Goal: Task Accomplishment & Management: Manage account settings

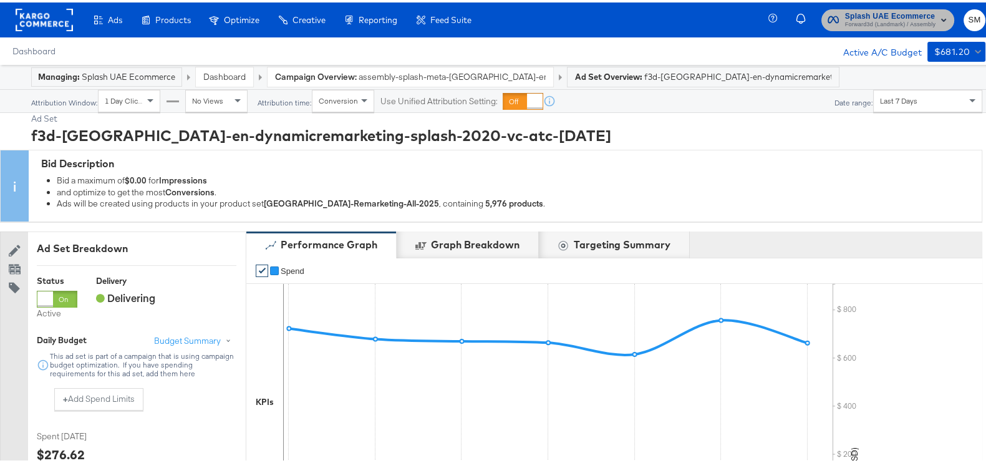
click at [889, 21] on span "Forward3d (Landmark) / Assembly" at bounding box center [890, 22] width 90 height 10
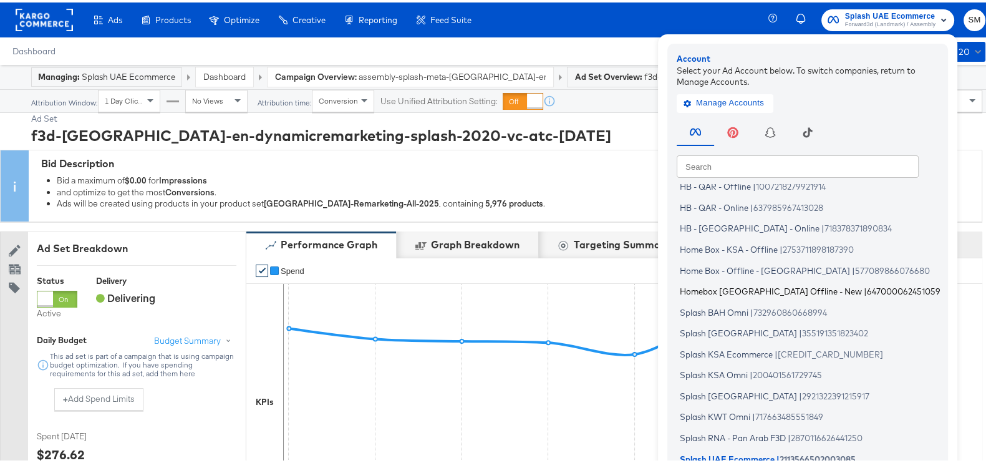
scroll to position [75, 0]
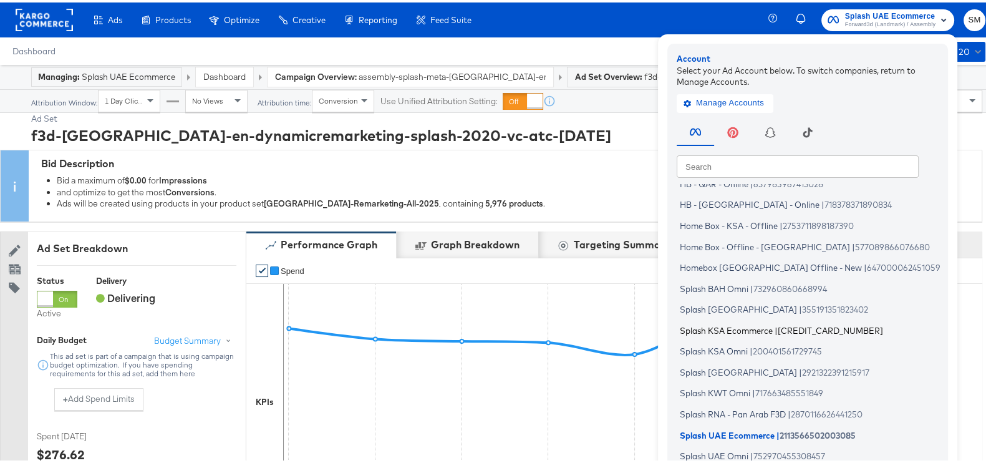
click at [726, 326] on span "Splash KSA Ecommerce" at bounding box center [726, 328] width 93 height 10
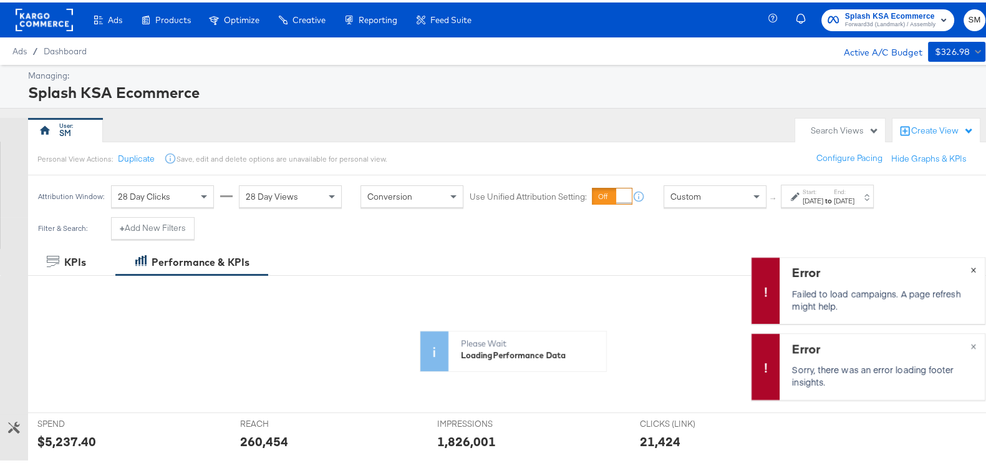
click at [958, 271] on div "Error Failed to load campaigns. A page refresh might help. ×" at bounding box center [868, 288] width 235 height 67
click at [959, 345] on div "Error Sorry, there was an error loading footer insights. ×" at bounding box center [868, 364] width 235 height 67
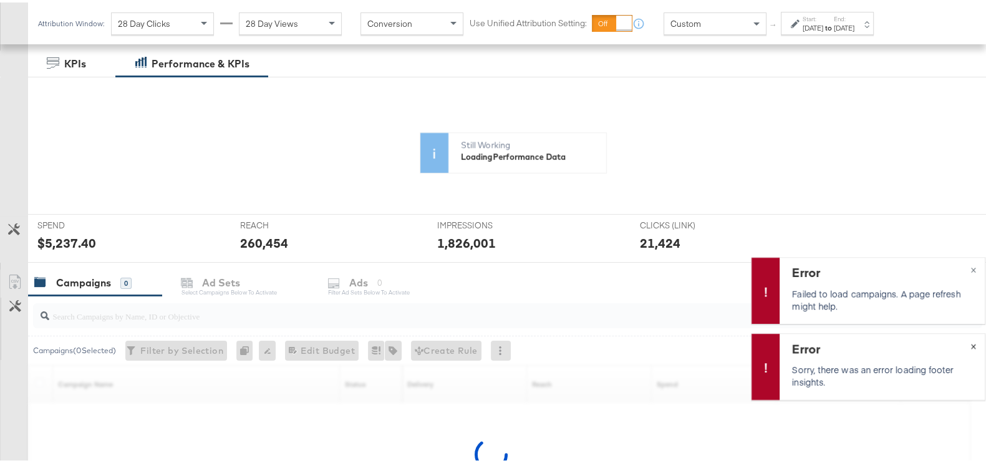
scroll to position [339, 0]
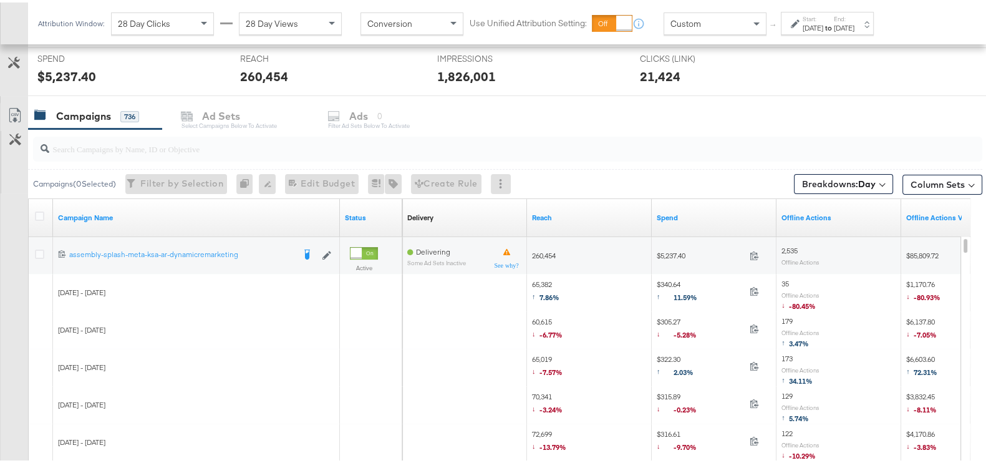
scroll to position [545, 0]
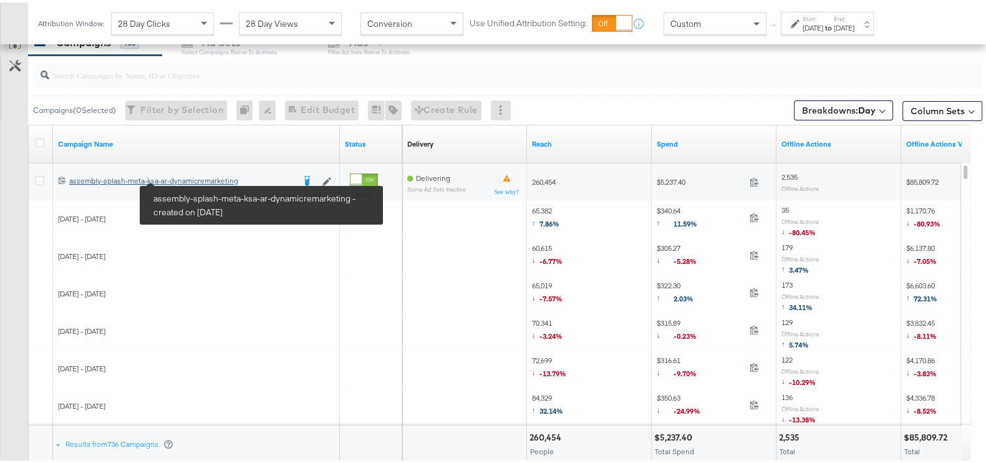
click at [187, 178] on div "assembly-splash-meta-ksa-ar-dynamicremarketing assembly-splash-meta-ksa-ar-dyna…" at bounding box center [181, 178] width 225 height 10
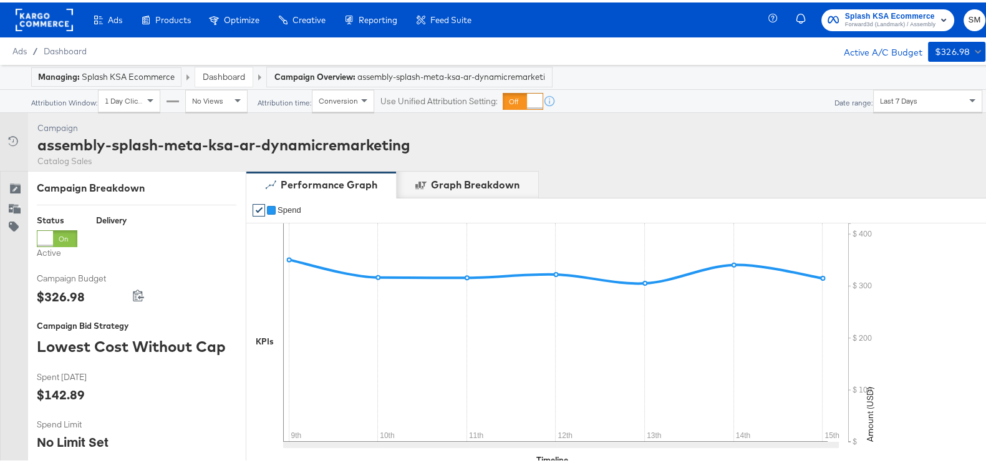
scroll to position [623, 0]
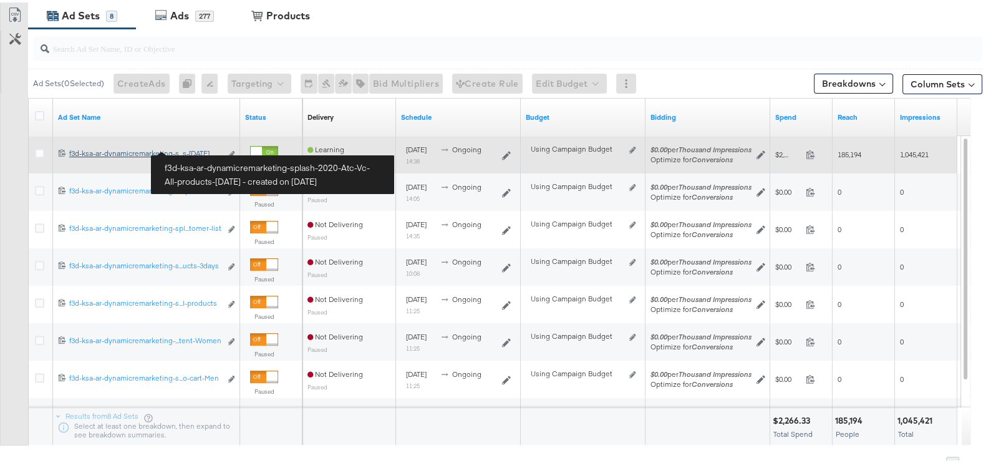
click at [198, 148] on div "f3d-ksa-ar-dynamicremarketing-splash-2020-Atc-Vc-All-products-[DATE] f3d-ksa-ar…" at bounding box center [145, 151] width 152 height 10
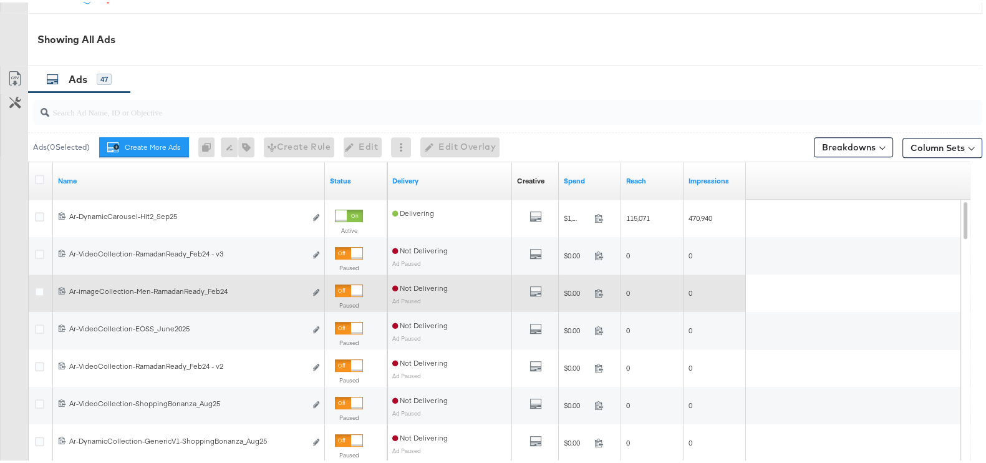
scroll to position [655, 0]
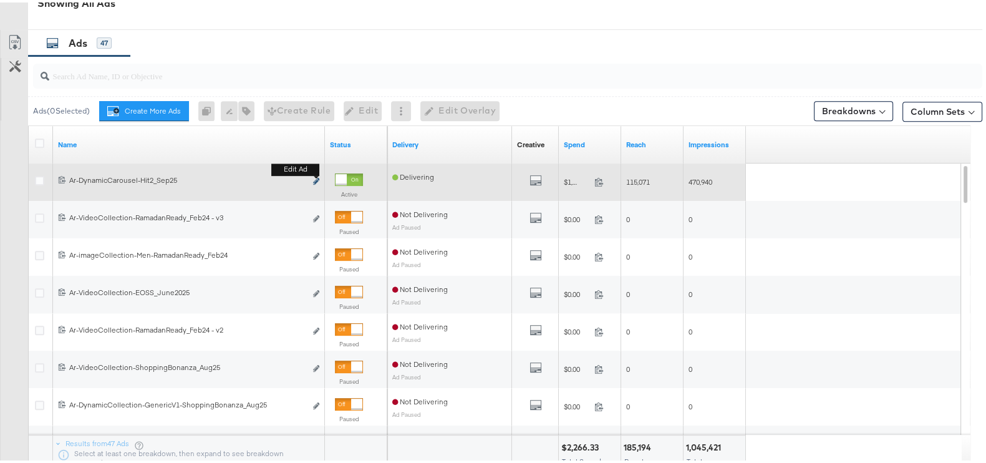
click at [319, 180] on icon "link" at bounding box center [316, 178] width 6 height 7
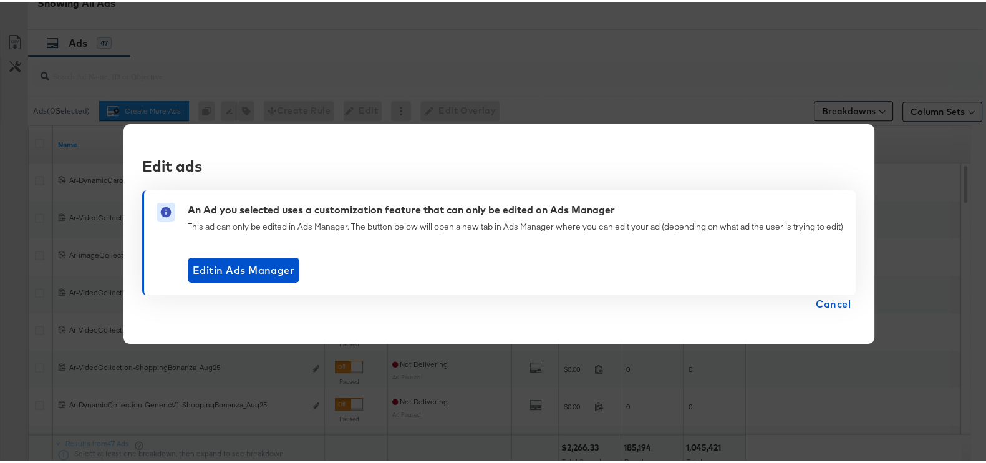
click at [845, 298] on span "Cancel" at bounding box center [833, 301] width 35 height 17
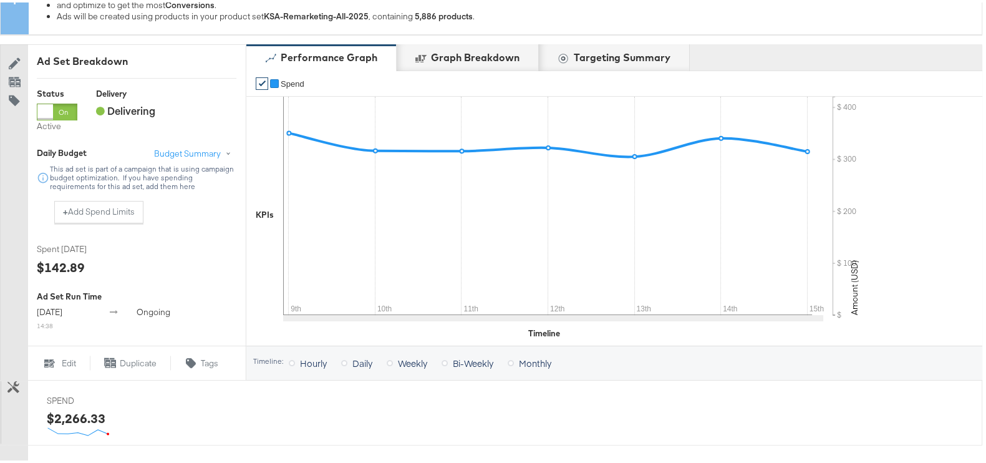
scroll to position [0, 0]
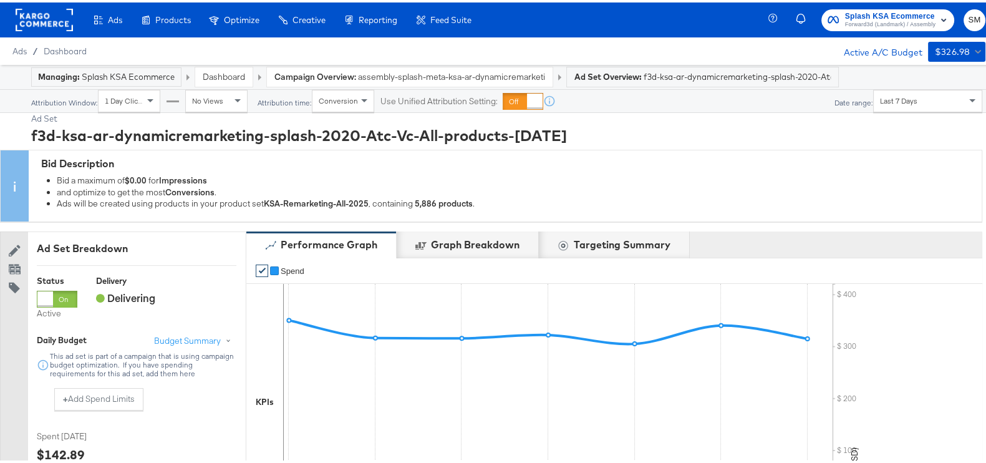
click at [906, 4] on div "Splash KSA Ecommerce Forward3d (Landmark) / Assembly SM" at bounding box center [885, 17] width 225 height 35
click at [908, 14] on span "Splash KSA Ecommerce" at bounding box center [890, 13] width 90 height 13
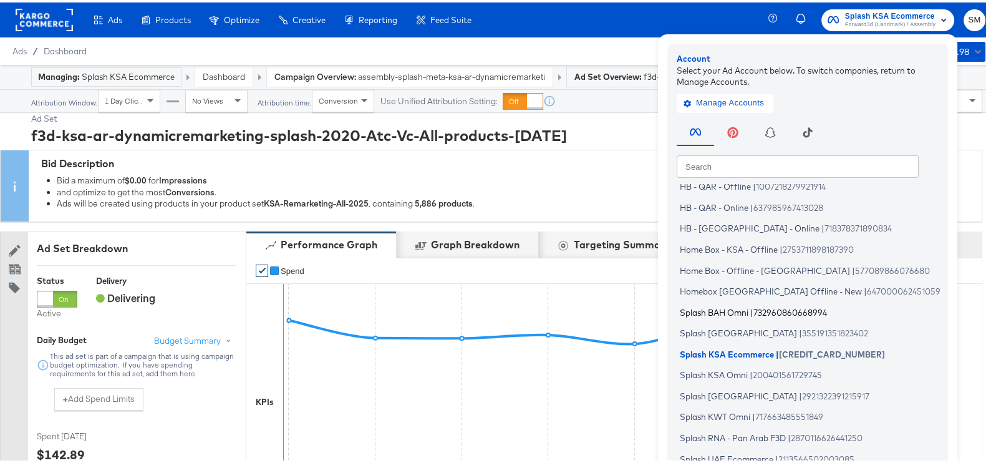
scroll to position [75, 0]
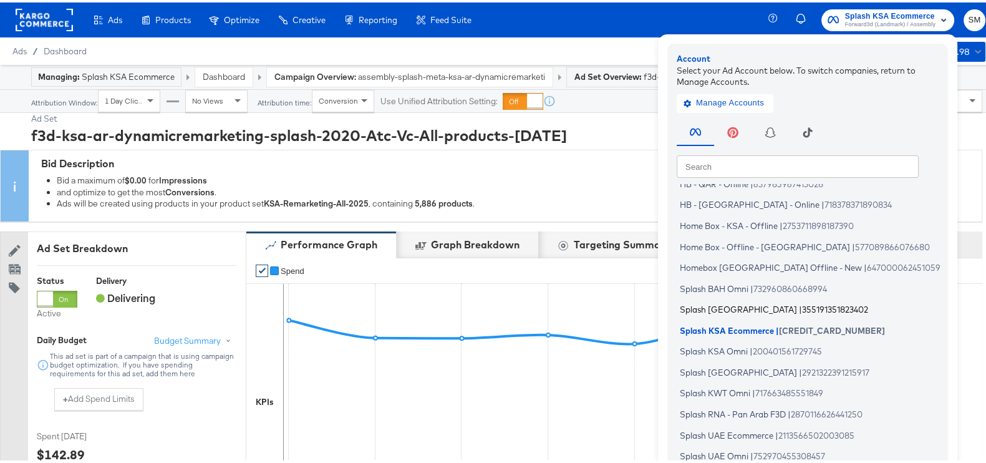
click at [726, 306] on span "Splash Bahrain" at bounding box center [738, 307] width 117 height 10
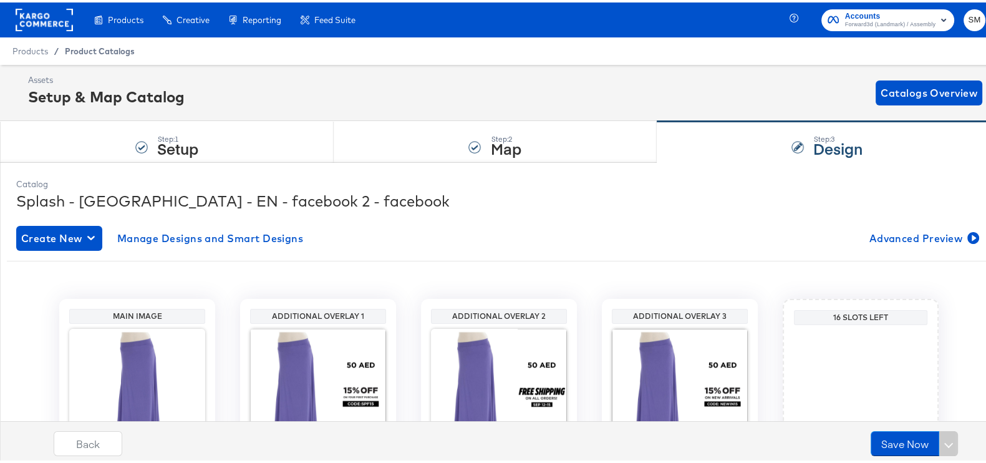
click at [89, 46] on span "Product Catalogs" at bounding box center [100, 49] width 70 height 10
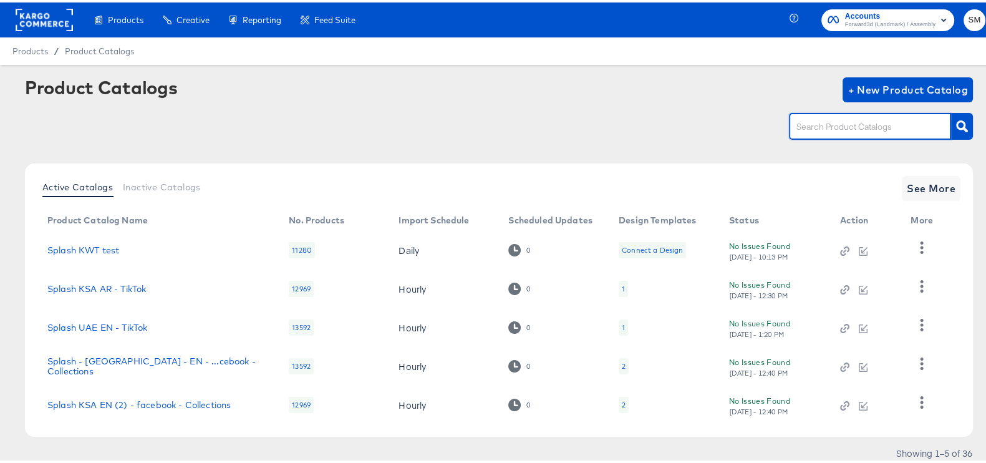
click at [901, 122] on input "text" at bounding box center [860, 124] width 133 height 14
type input "ksa"
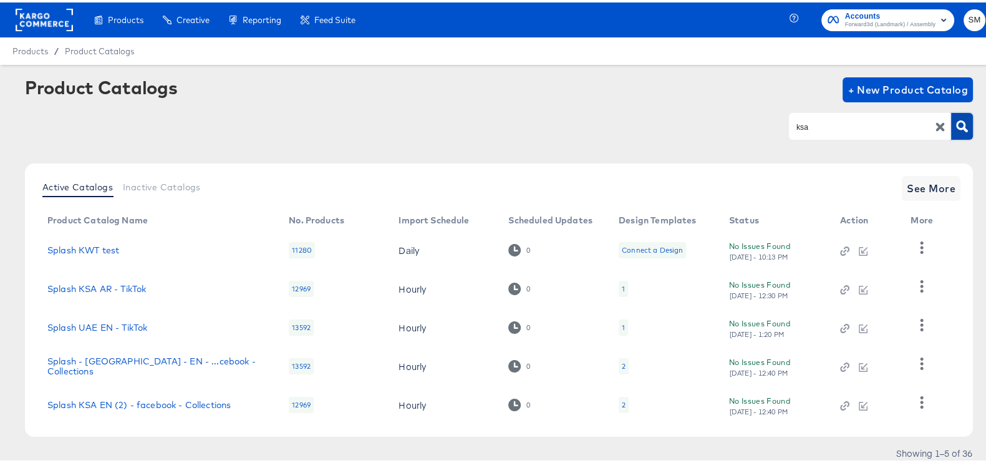
click at [951, 126] on button "button" at bounding box center [962, 123] width 22 height 27
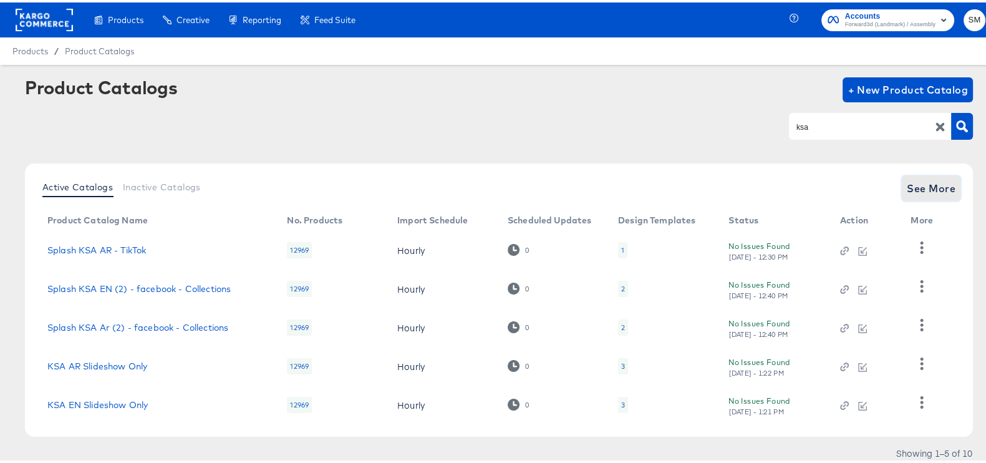
click at [937, 190] on span "See More" at bounding box center [931, 185] width 49 height 17
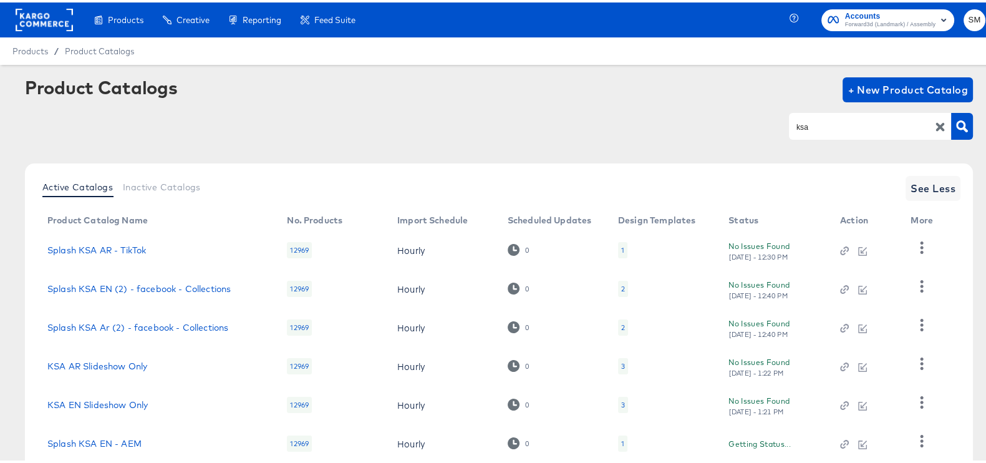
scroll to position [234, 0]
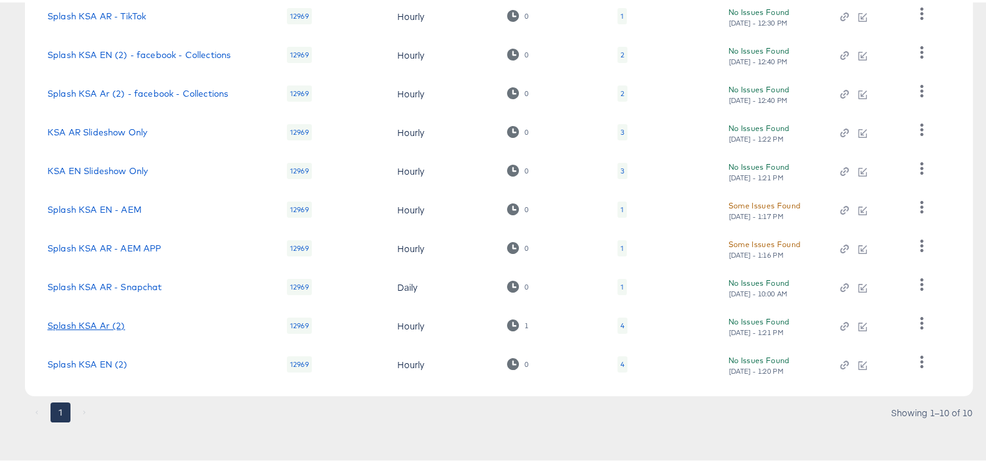
click at [102, 323] on link "Splash KSA Ar (2)" at bounding box center [86, 323] width 78 height 10
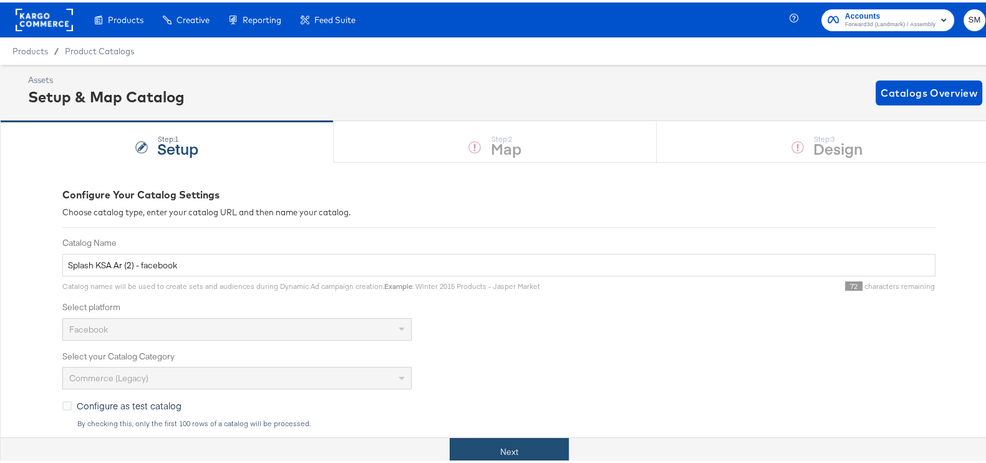
click at [481, 447] on button "Next" at bounding box center [509, 449] width 119 height 28
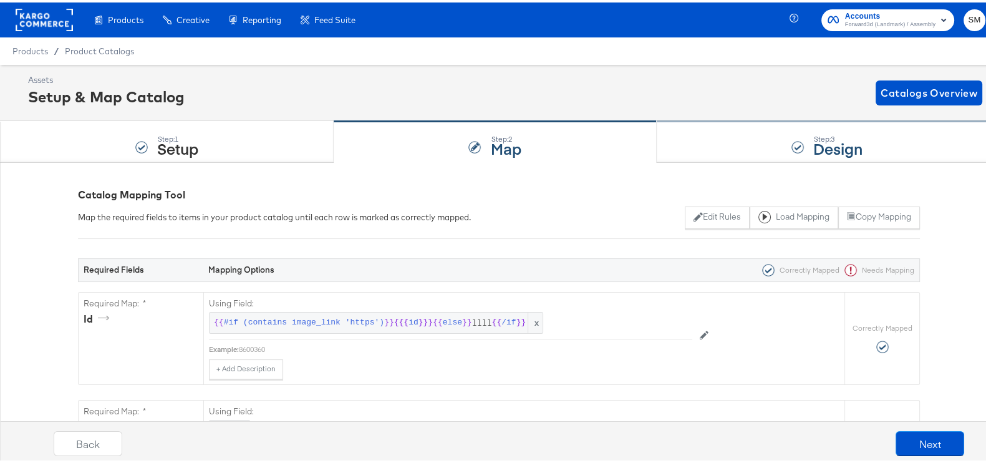
click at [664, 120] on div "Step: 3 Design" at bounding box center [827, 139] width 341 height 41
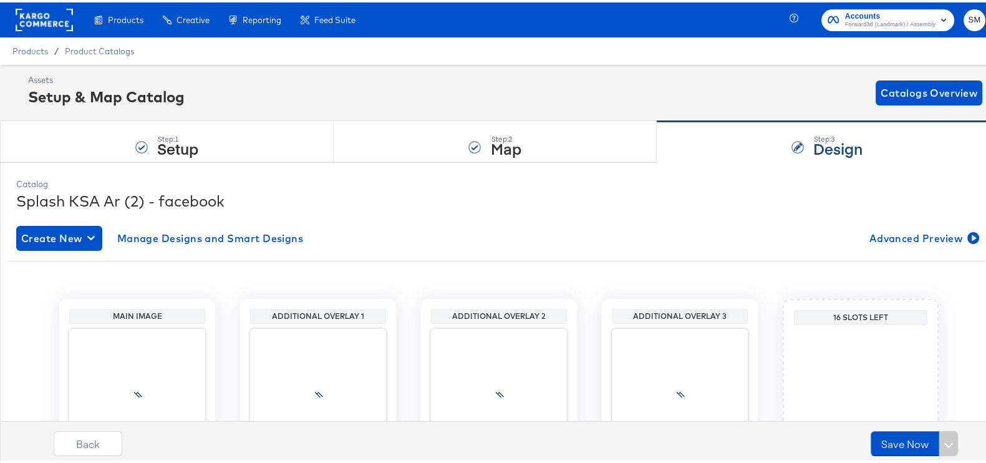
scroll to position [132, 0]
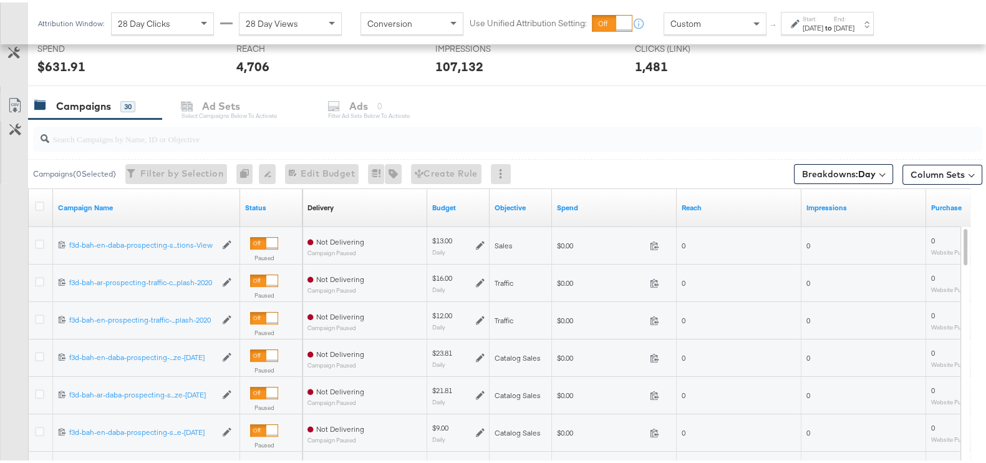
scroll to position [545, 0]
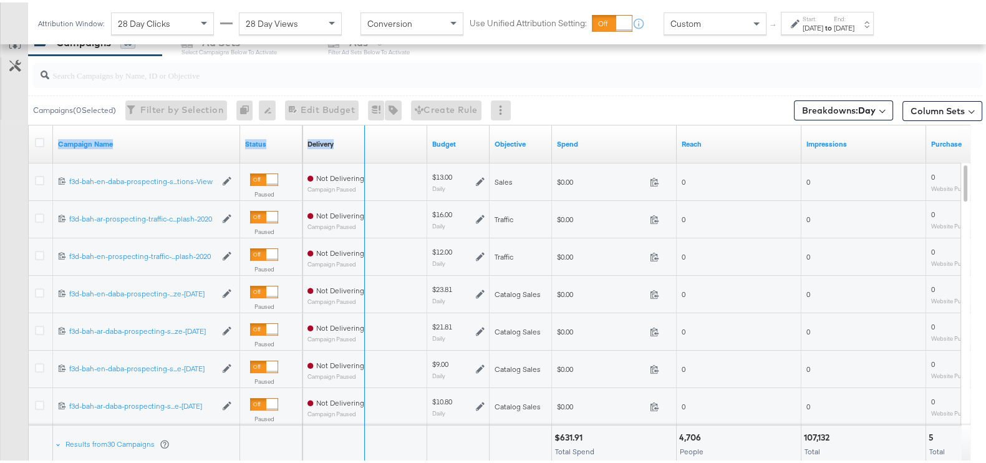
drag, startPoint x: 236, startPoint y: 136, endPoint x: 361, endPoint y: 135, distance: 124.8
click at [29, 123] on div "Campaign Name Status Delivery Sorting Unavailable Budget Objective Spend Reach …" at bounding box center [29, 123] width 0 height 0
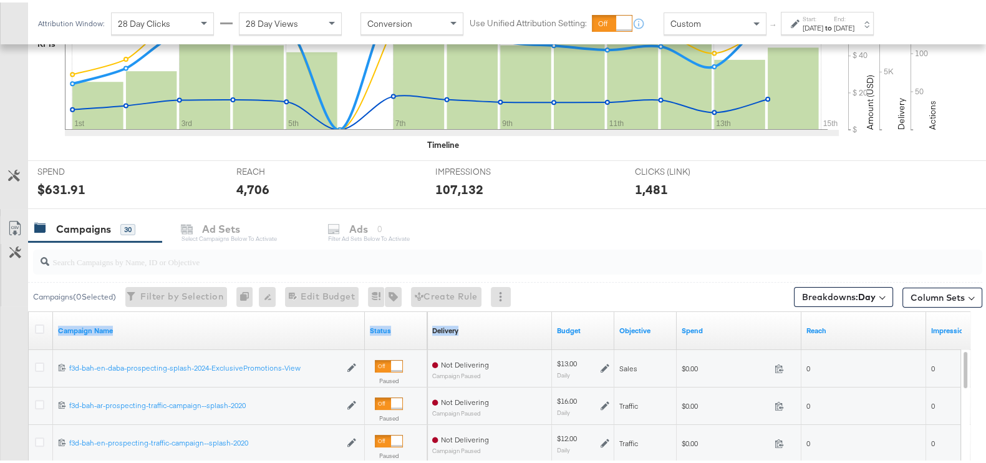
scroll to position [468, 0]
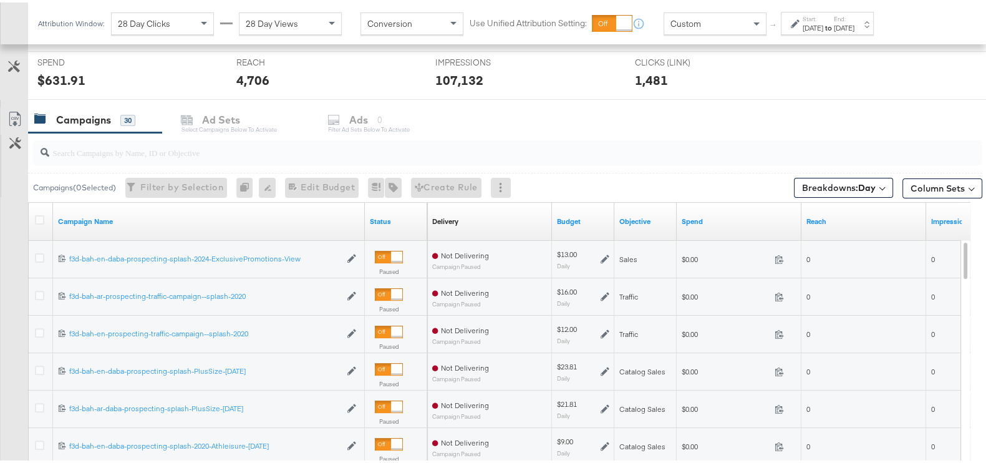
click at [462, 223] on div "Delivery Sorting Unavailable" at bounding box center [489, 219] width 125 height 20
click at [443, 216] on div "Delivery" at bounding box center [445, 219] width 26 height 10
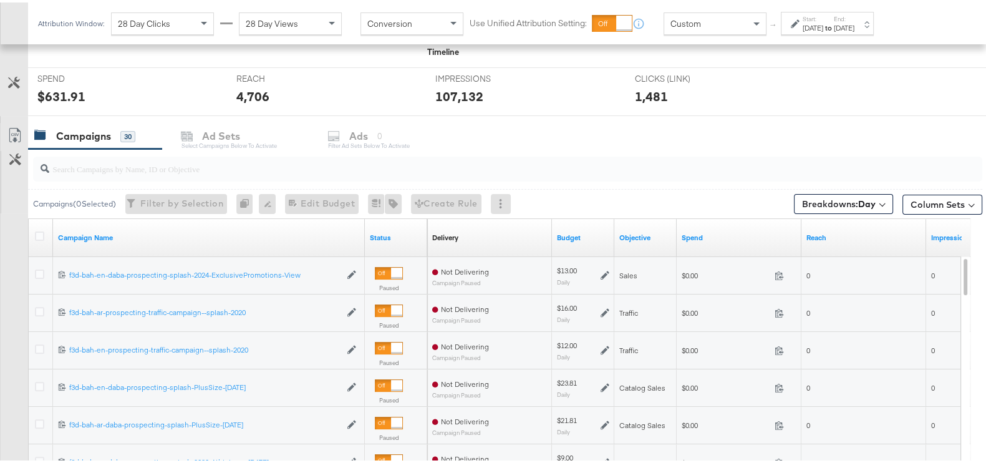
scroll to position [545, 0]
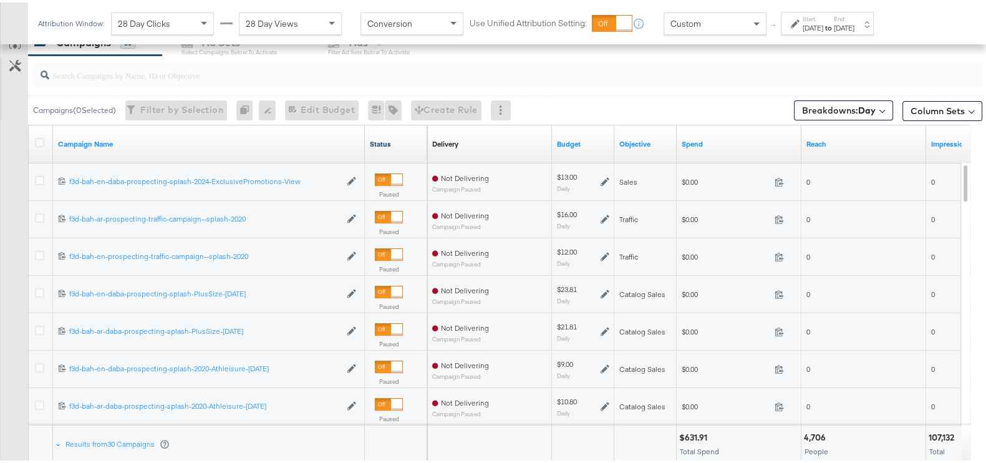
click at [389, 137] on link "Status" at bounding box center [396, 142] width 52 height 10
click at [388, 133] on div "Status ↑" at bounding box center [396, 142] width 62 height 20
click at [388, 138] on link "Status ↑" at bounding box center [396, 142] width 52 height 10
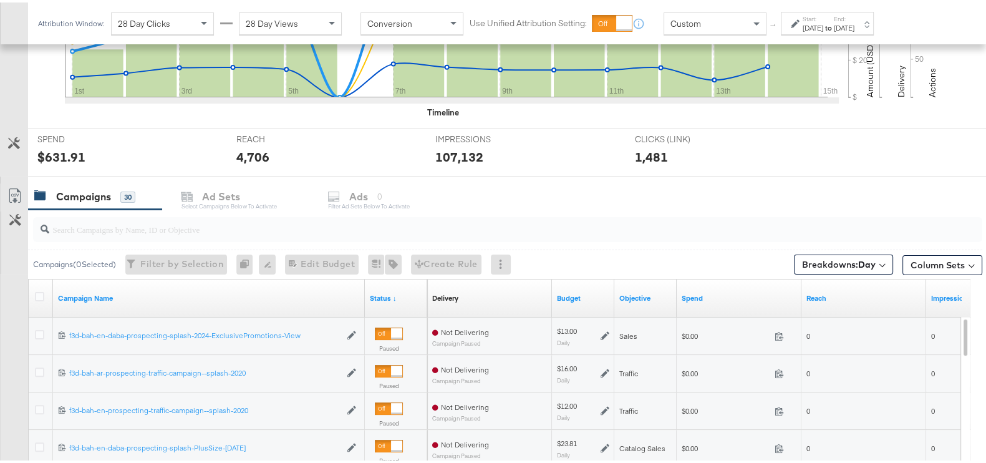
scroll to position [390, 0]
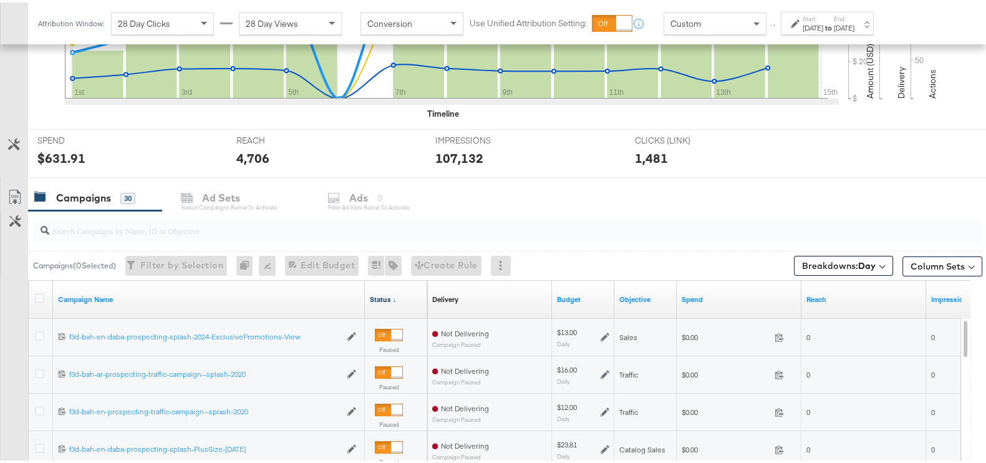
click at [390, 298] on link "Status ↓" at bounding box center [396, 297] width 52 height 10
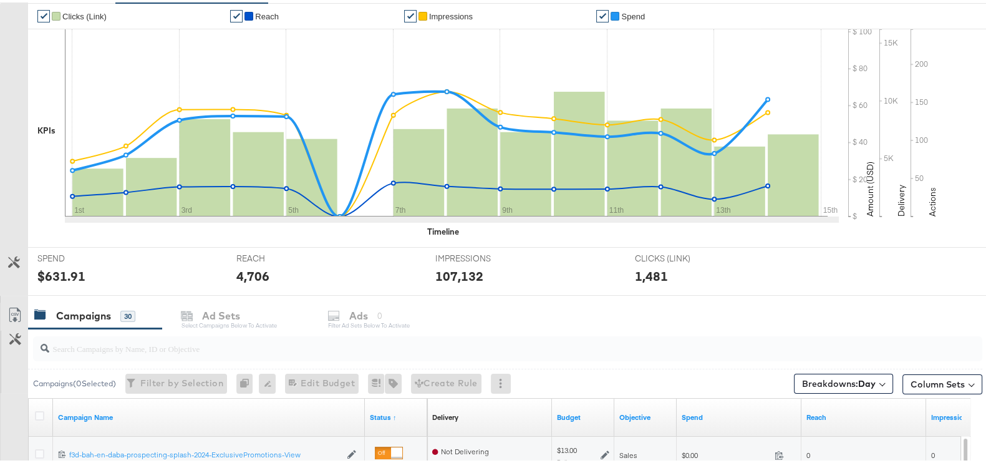
scroll to position [0, 0]
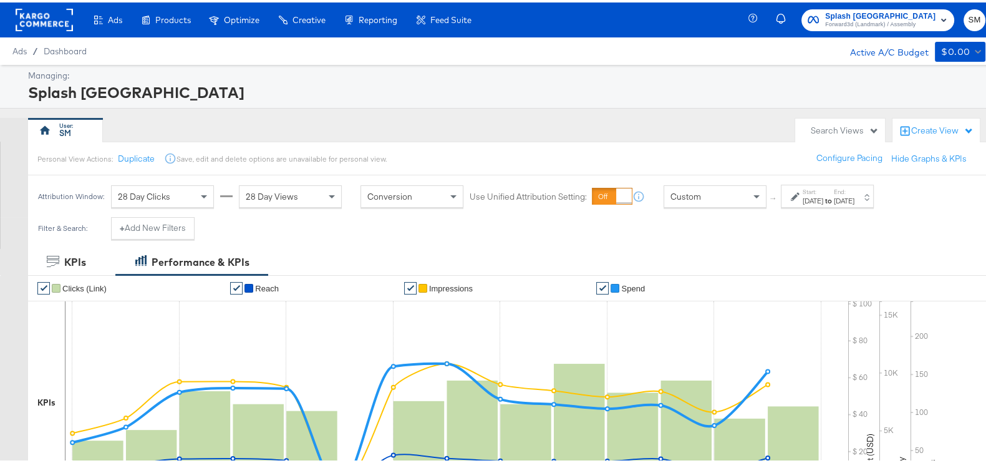
click at [895, 26] on span "Forward3d (Landmark) / Assembly" at bounding box center [880, 22] width 110 height 10
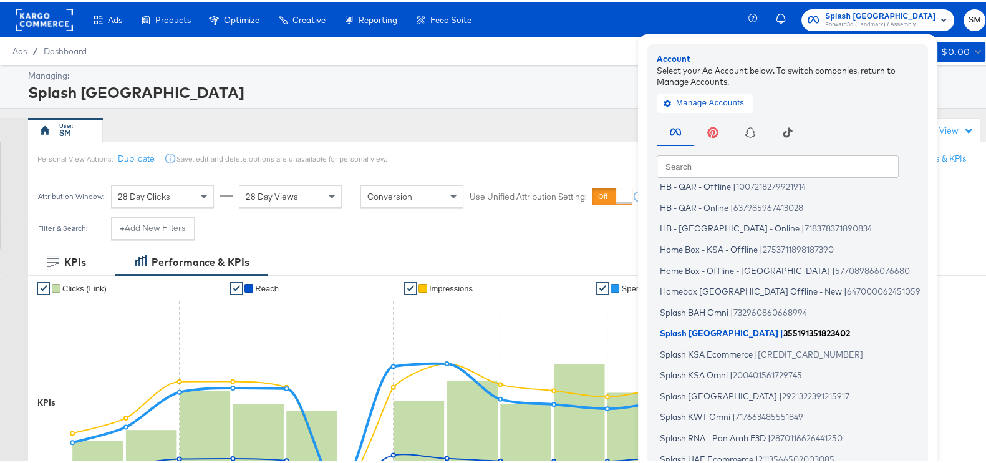
scroll to position [75, 0]
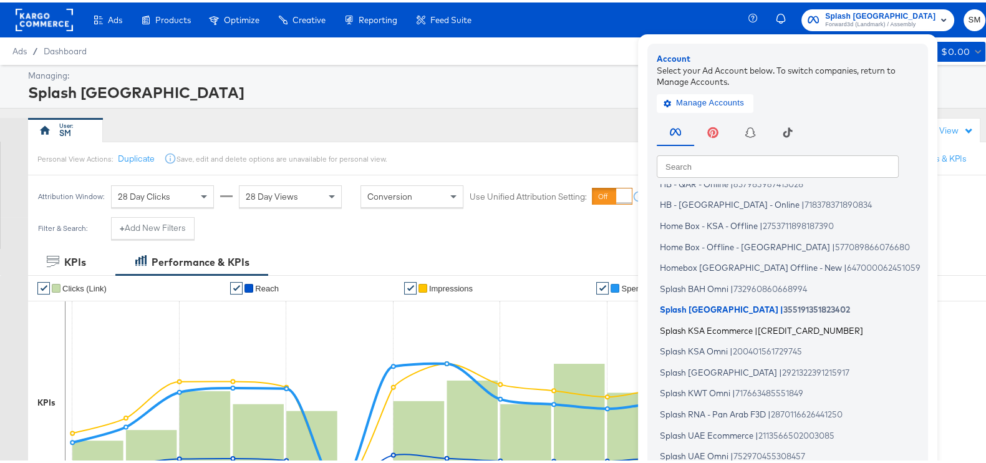
click at [727, 330] on span "Splash KSA Ecommerce" at bounding box center [706, 328] width 93 height 10
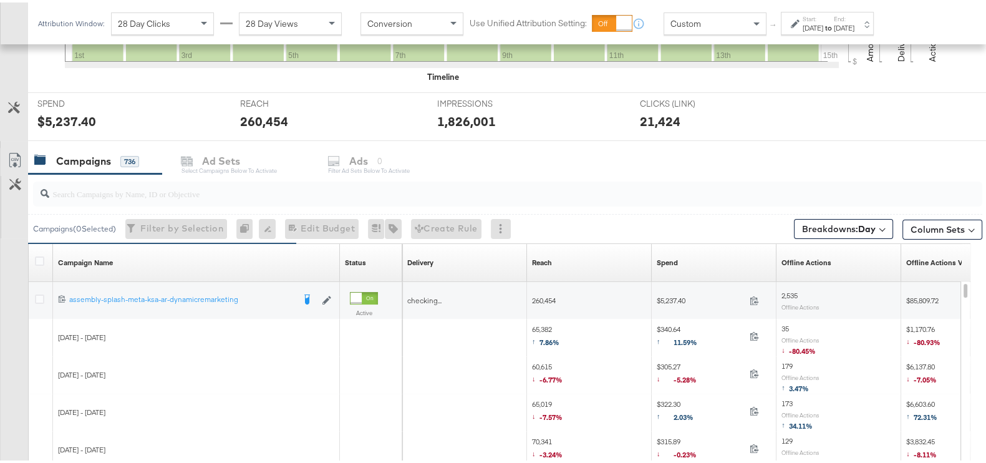
scroll to position [468, 0]
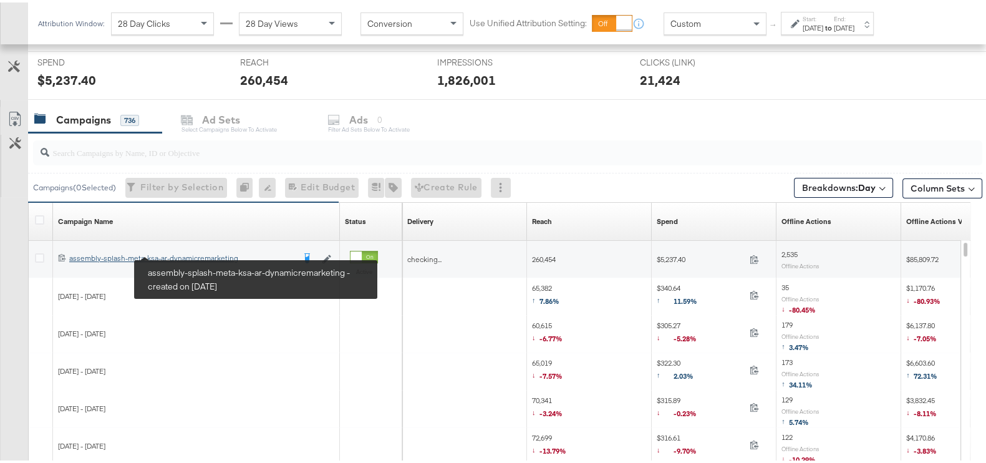
click at [225, 252] on div "assembly-splash-meta-ksa-ar-dynamicremarketing assembly-splash-meta-ksa-ar-dyna…" at bounding box center [181, 256] width 225 height 10
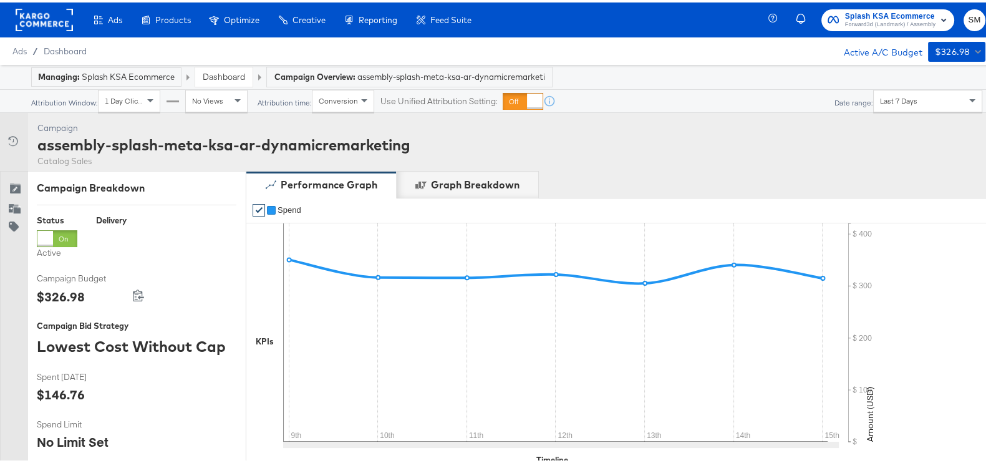
scroll to position [468, 0]
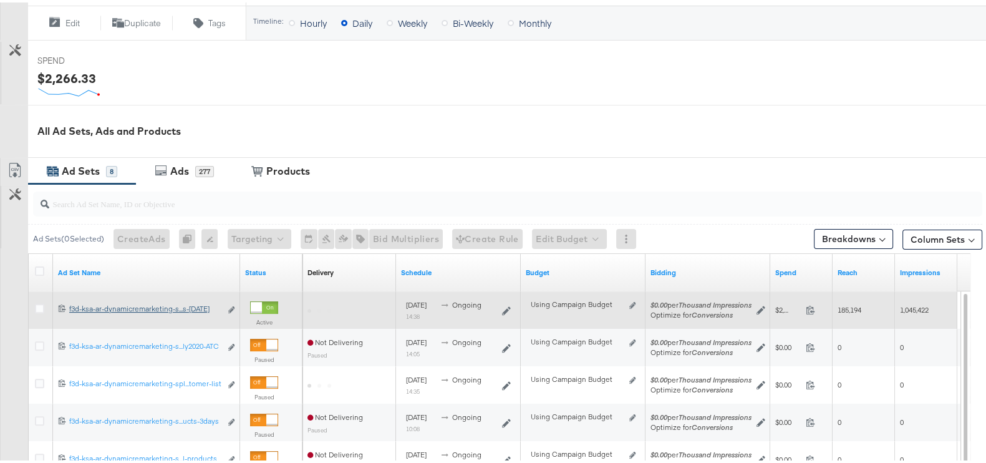
click at [197, 308] on div "f3d-ksa-ar-dynamicremarketing-splash-2020-Atc-Vc-All-products-[DATE] f3d-ksa-ar…" at bounding box center [145, 306] width 152 height 10
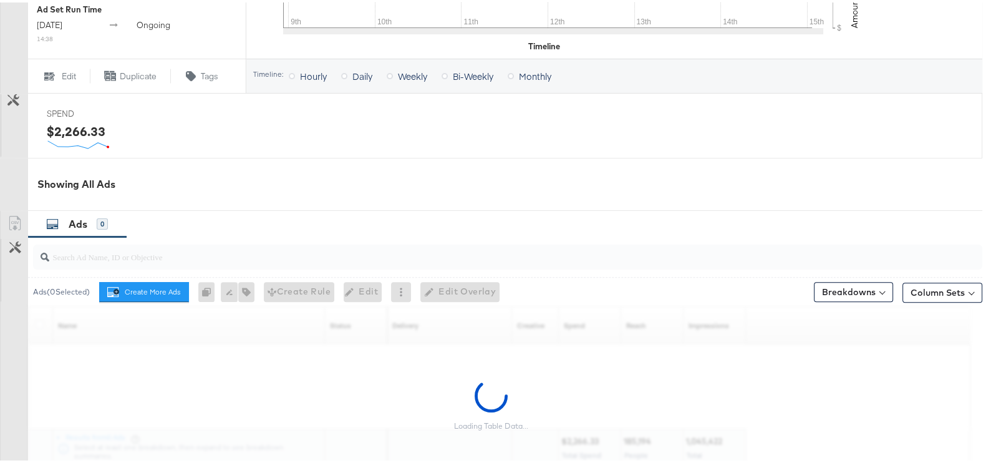
scroll to position [576, 0]
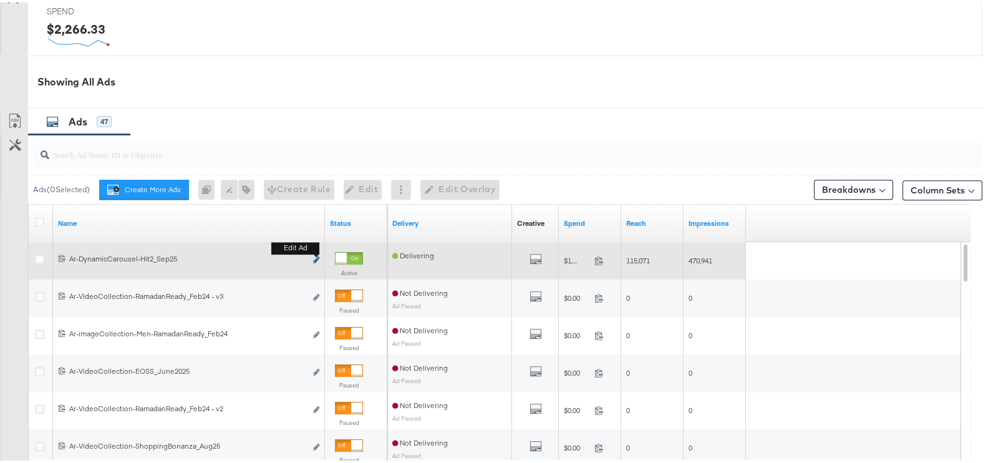
click at [316, 254] on icon "link" at bounding box center [316, 257] width 6 height 7
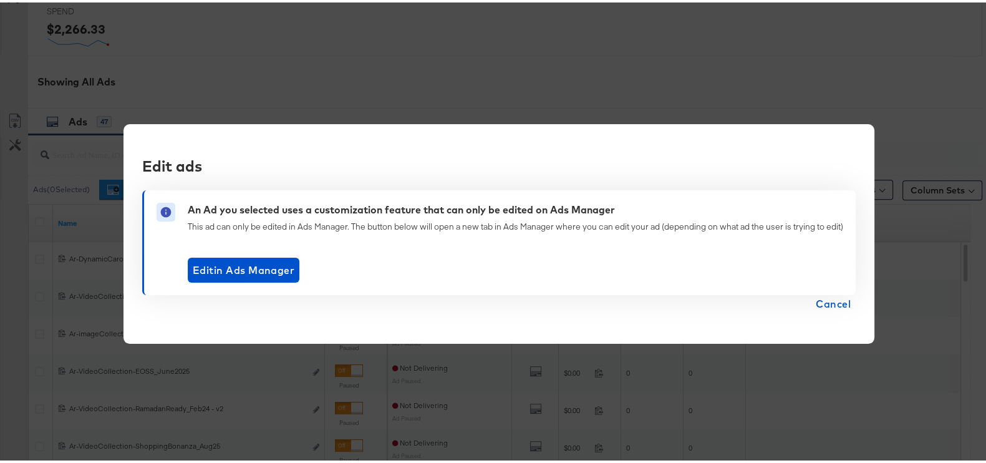
click at [831, 304] on span "Cancel" at bounding box center [833, 301] width 35 height 17
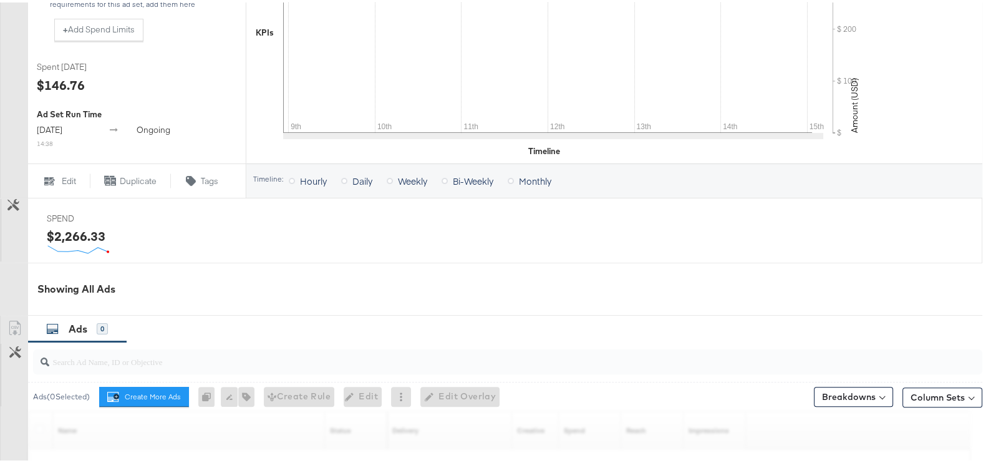
scroll to position [576, 0]
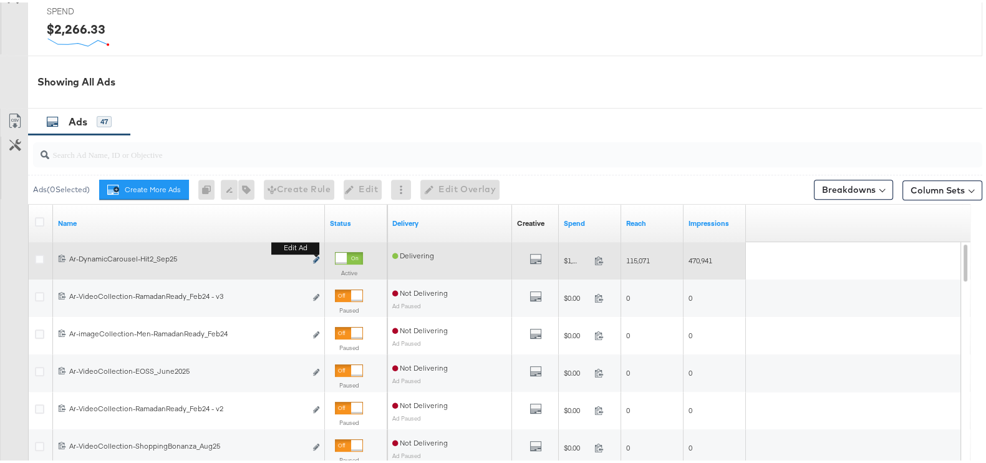
click at [313, 255] on button "Edit ad" at bounding box center [316, 257] width 7 height 13
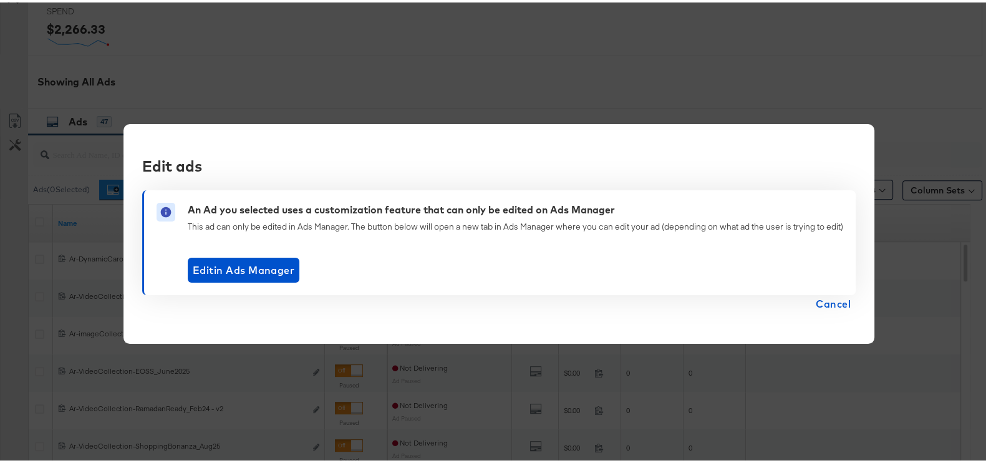
click at [819, 302] on span "Cancel" at bounding box center [833, 301] width 35 height 17
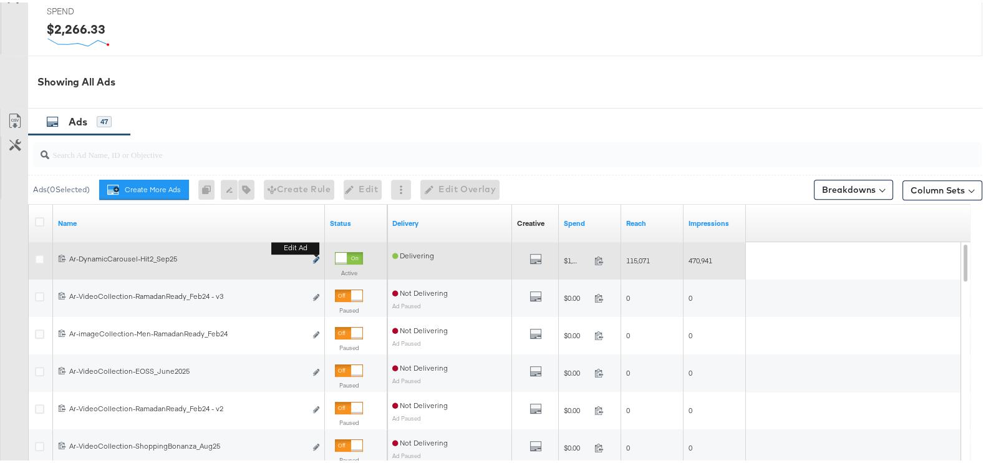
click at [319, 257] on icon "link" at bounding box center [316, 257] width 6 height 7
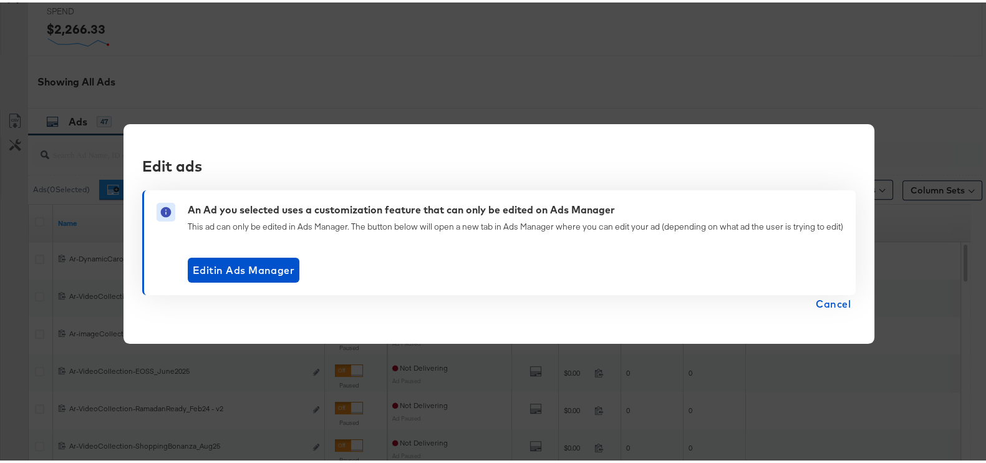
click at [828, 300] on span "Cancel" at bounding box center [833, 301] width 35 height 17
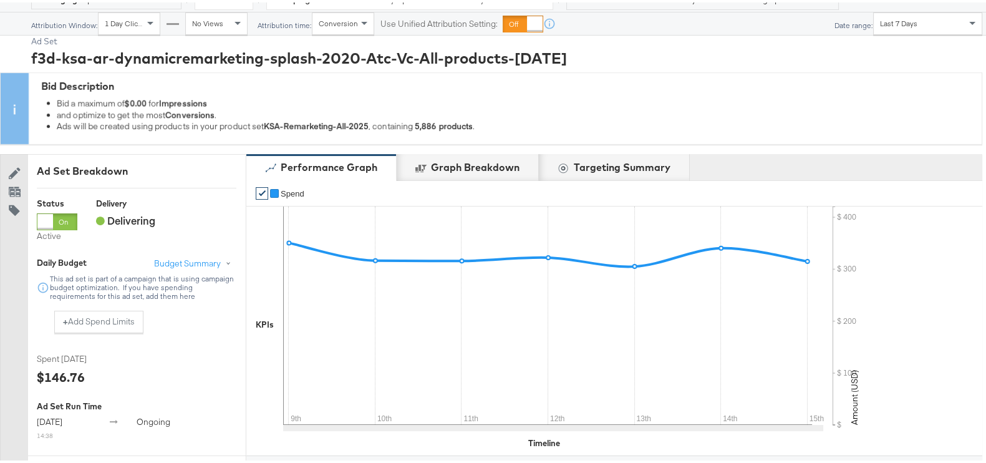
scroll to position [576, 0]
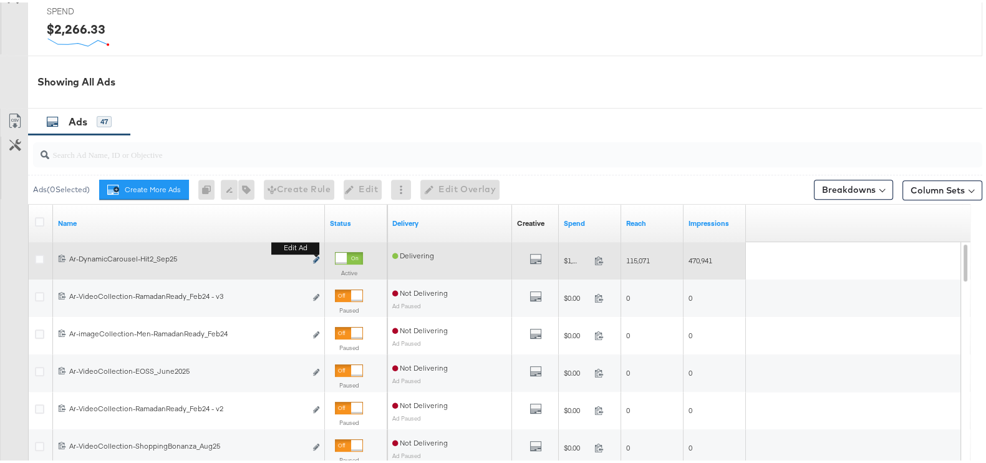
click at [319, 253] on button "Edit ad" at bounding box center [316, 257] width 7 height 13
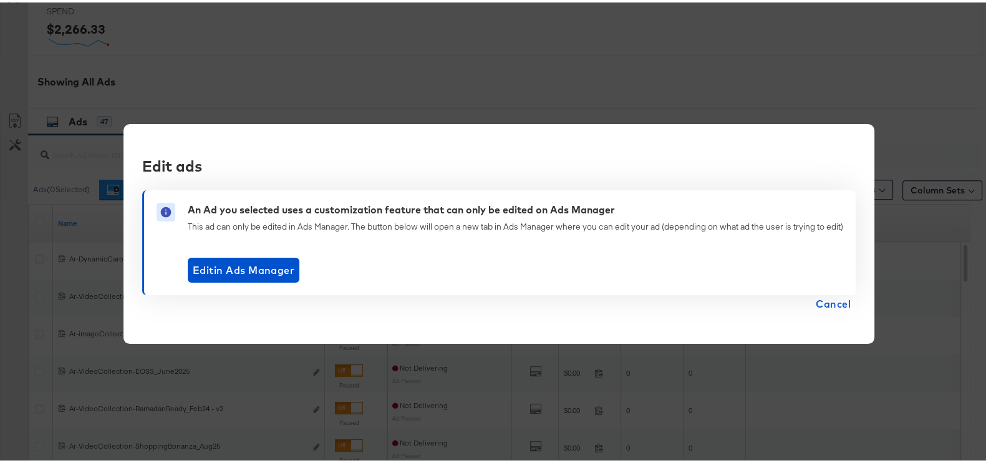
click at [825, 298] on span "Cancel" at bounding box center [833, 301] width 35 height 17
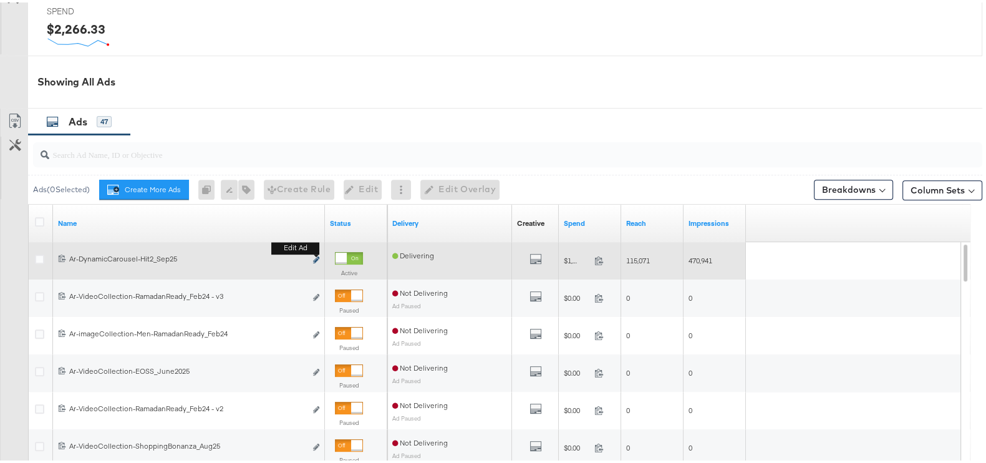
click at [315, 255] on icon "link" at bounding box center [316, 257] width 6 height 7
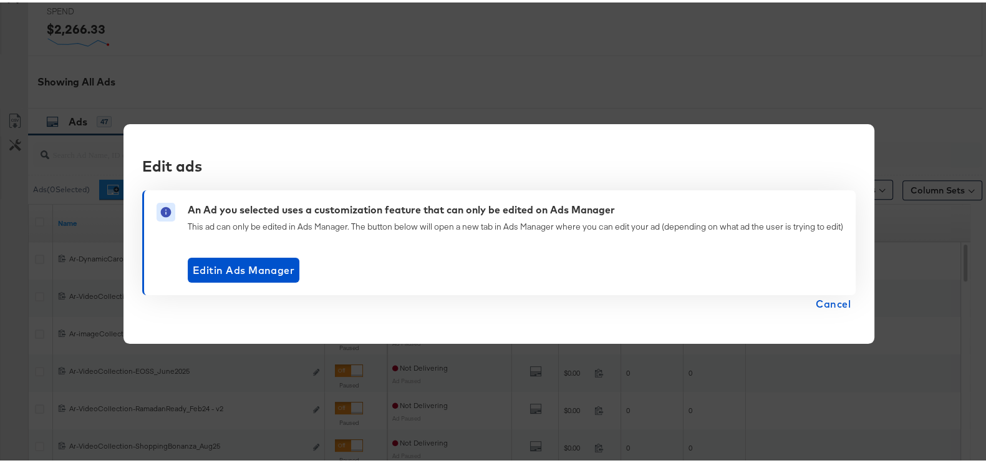
click at [822, 301] on span "Cancel" at bounding box center [833, 301] width 35 height 17
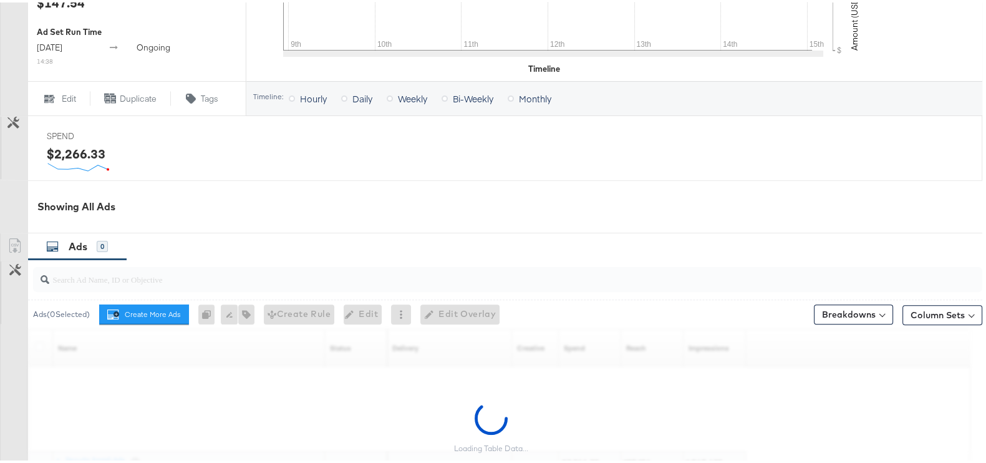
scroll to position [468, 0]
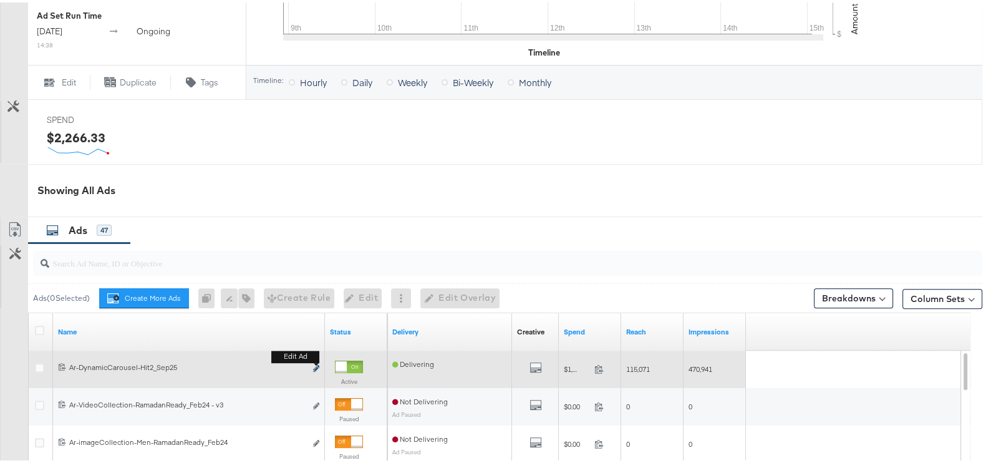
click at [317, 363] on icon "link" at bounding box center [316, 365] width 6 height 7
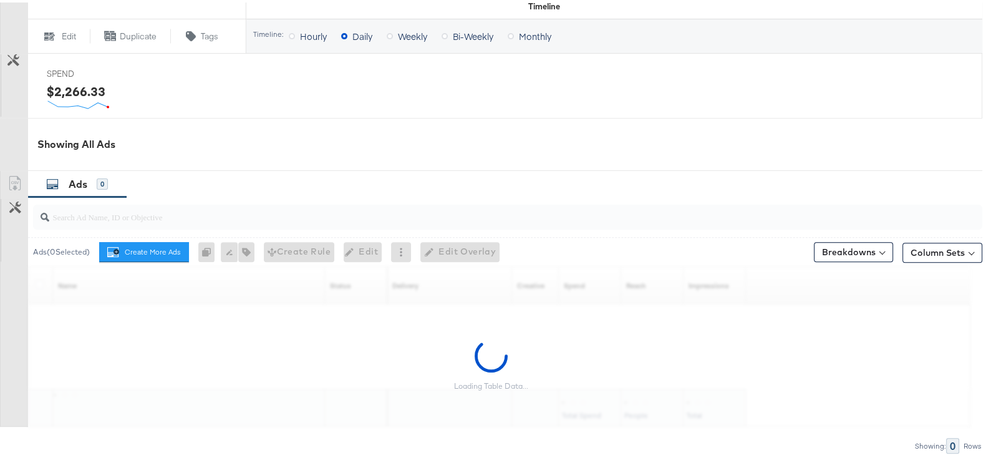
scroll to position [545, 0]
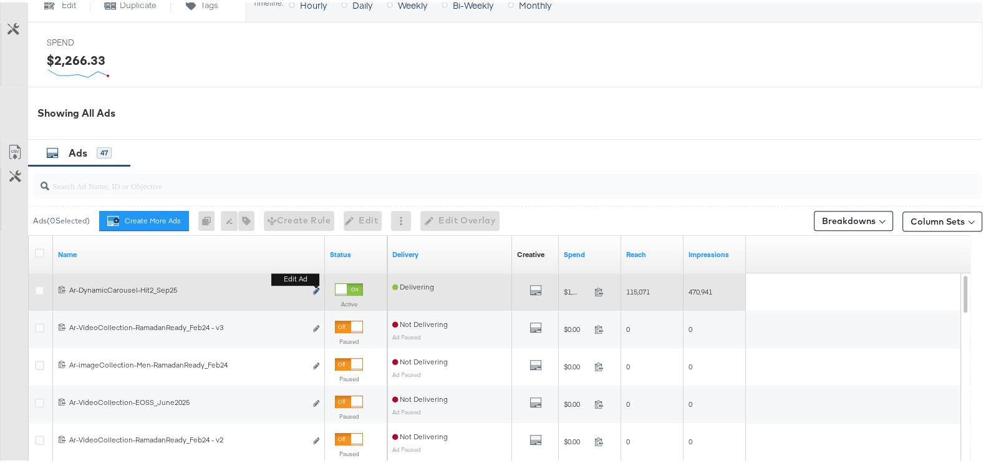
click at [315, 285] on icon "link" at bounding box center [316, 288] width 6 height 7
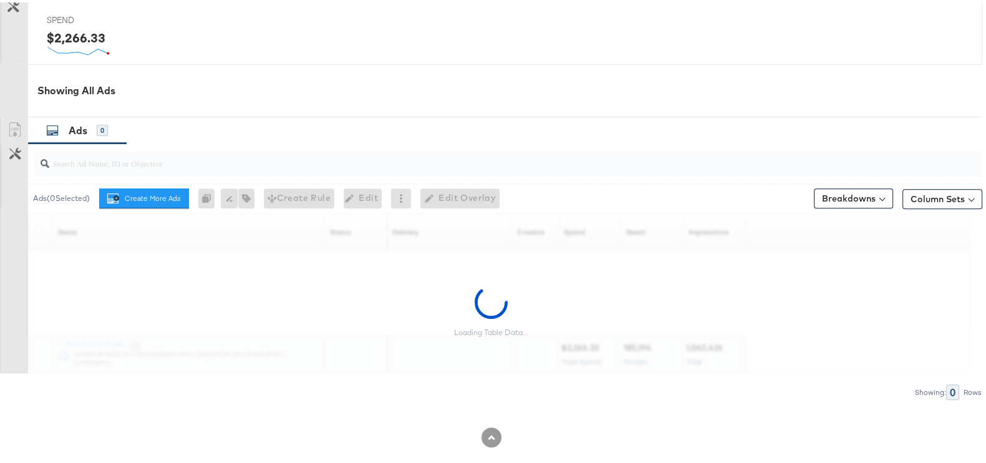
scroll to position [576, 0]
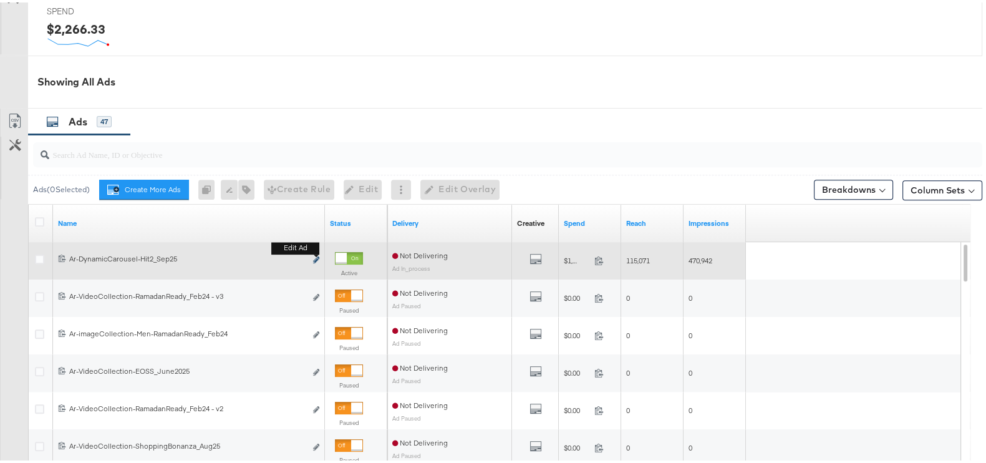
click at [318, 256] on icon "link" at bounding box center [316, 257] width 6 height 7
